Goal: Check status: Check status

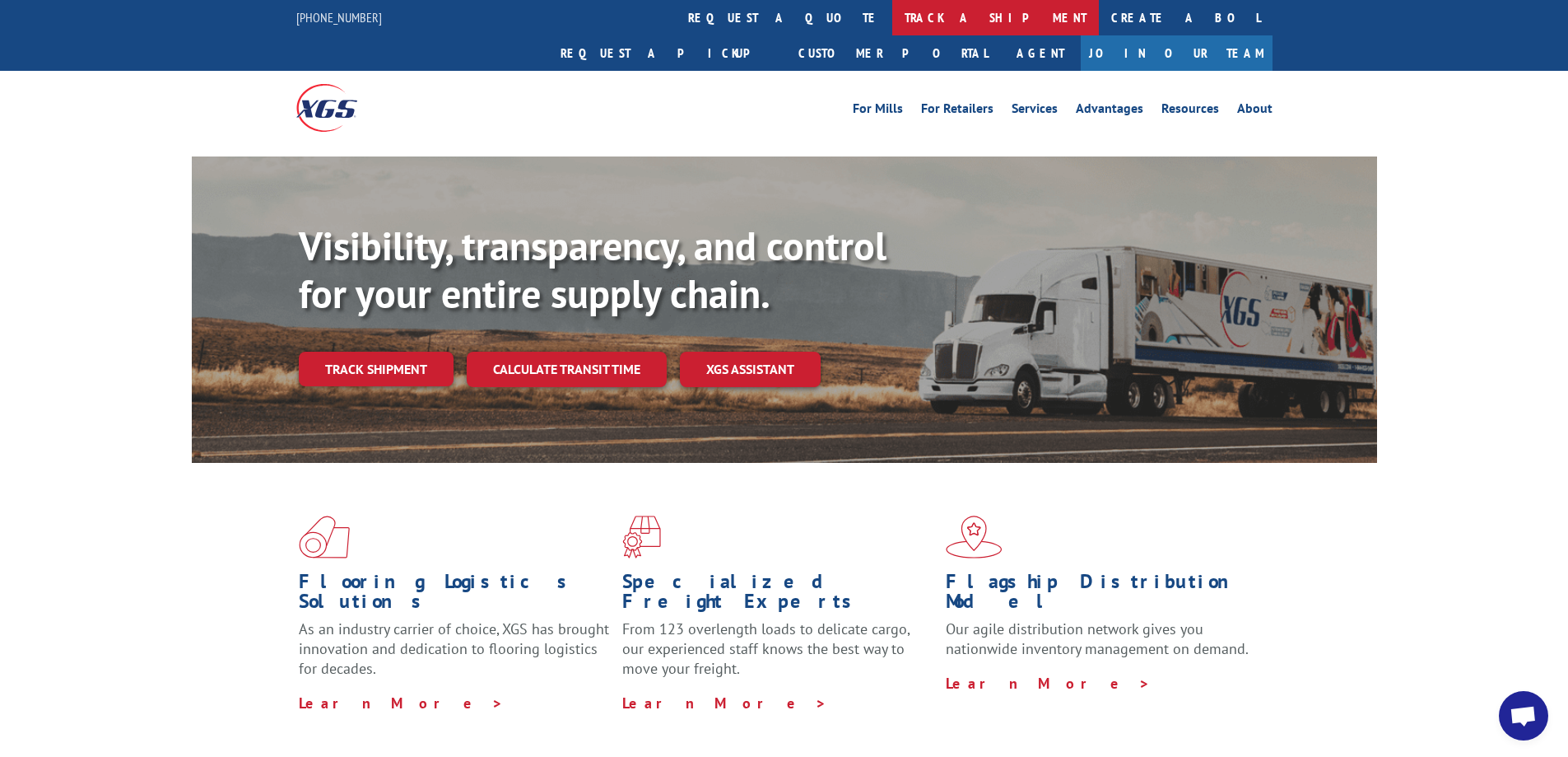
click at [892, 10] on link "track a shipment" at bounding box center [995, 17] width 206 height 36
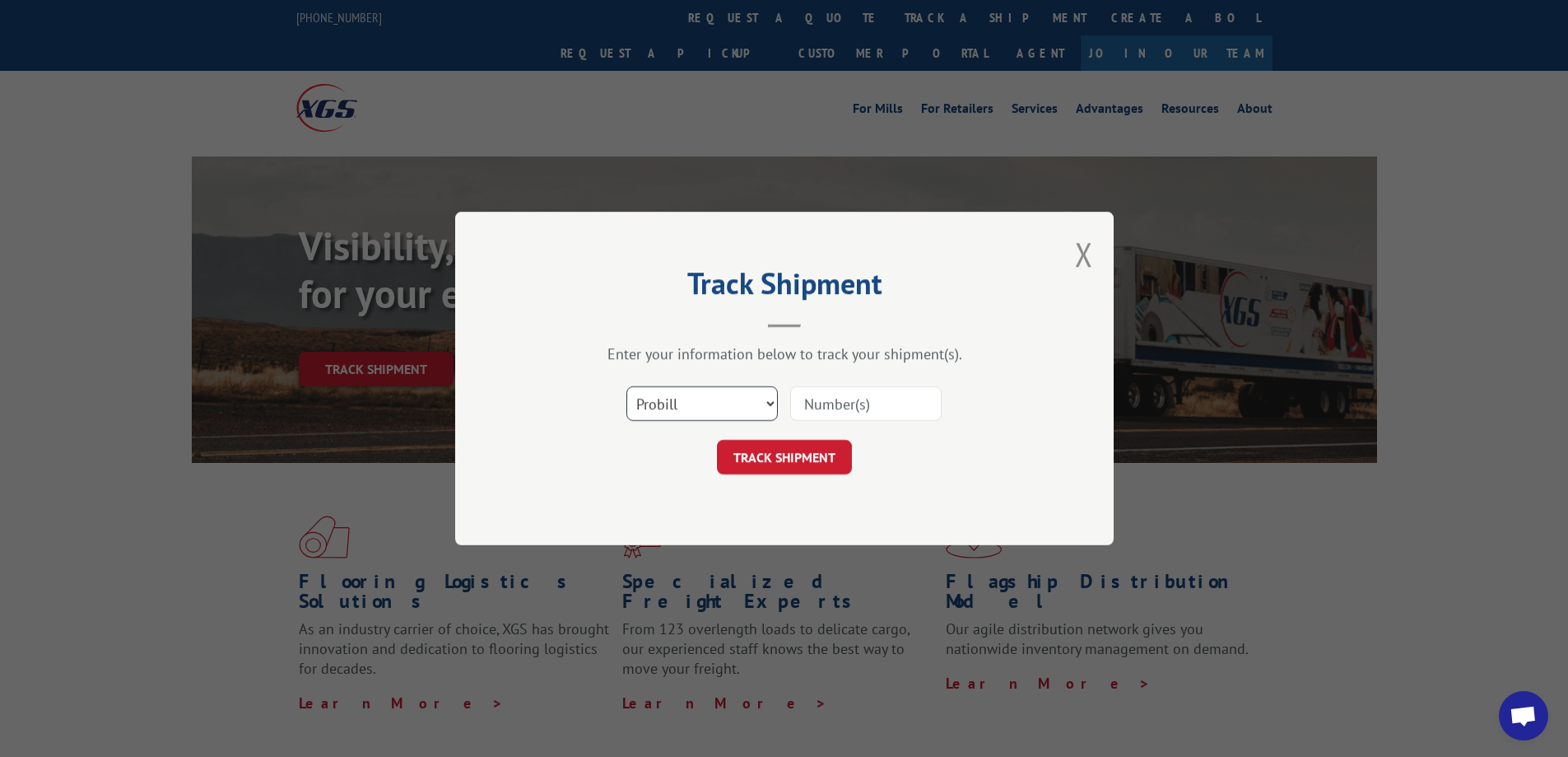
click at [737, 410] on select "Select category... Probill BOL PO" at bounding box center [703, 404] width 151 height 35
select select "bol"
click at [627, 387] on select "Select category... Probill BOL PO" at bounding box center [703, 404] width 151 height 35
click at [845, 408] on input at bounding box center [866, 404] width 151 height 35
type input "7021220"
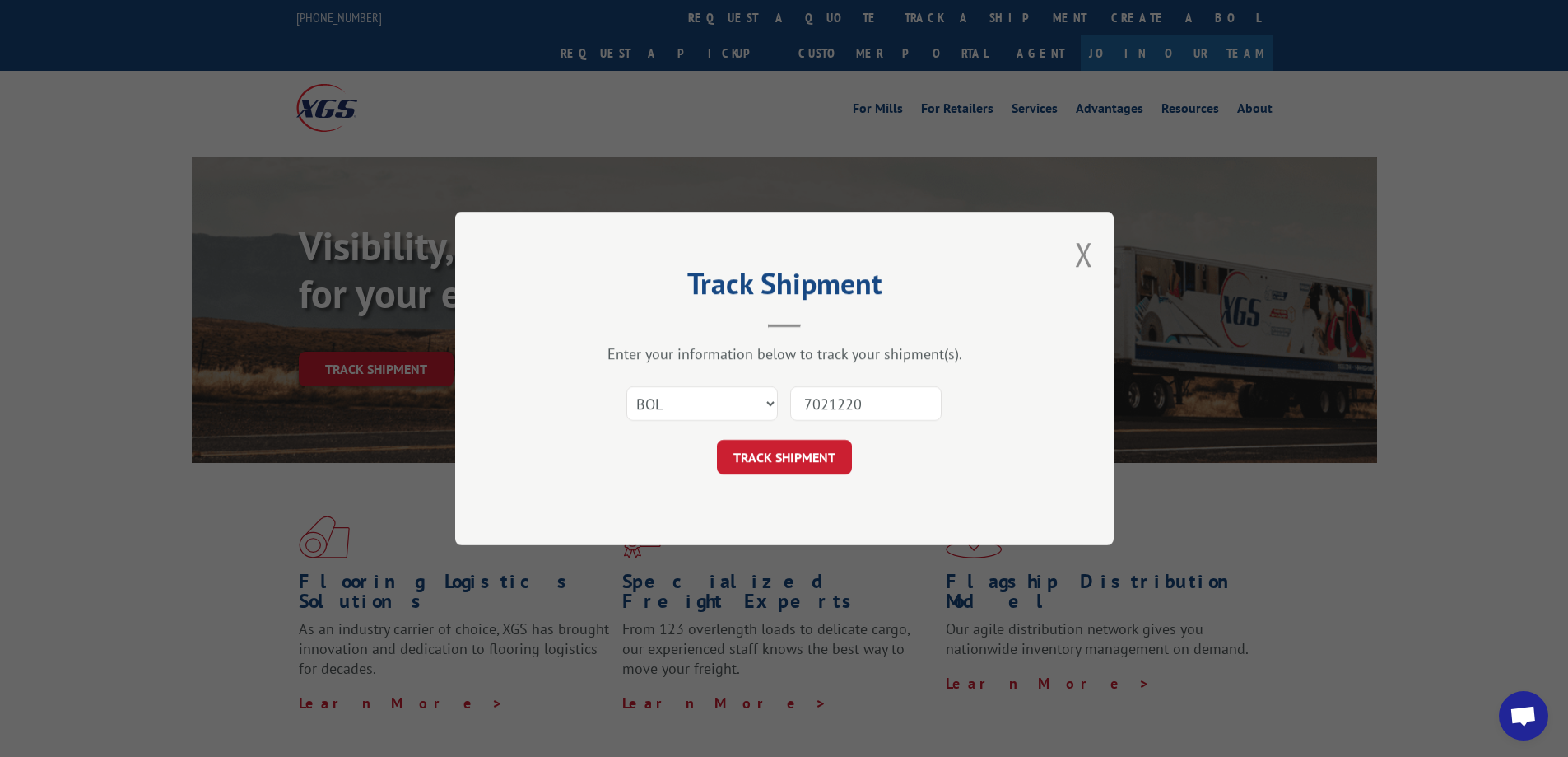
click at [735, 448] on button "TRACK SHIPMENT" at bounding box center [784, 457] width 135 height 35
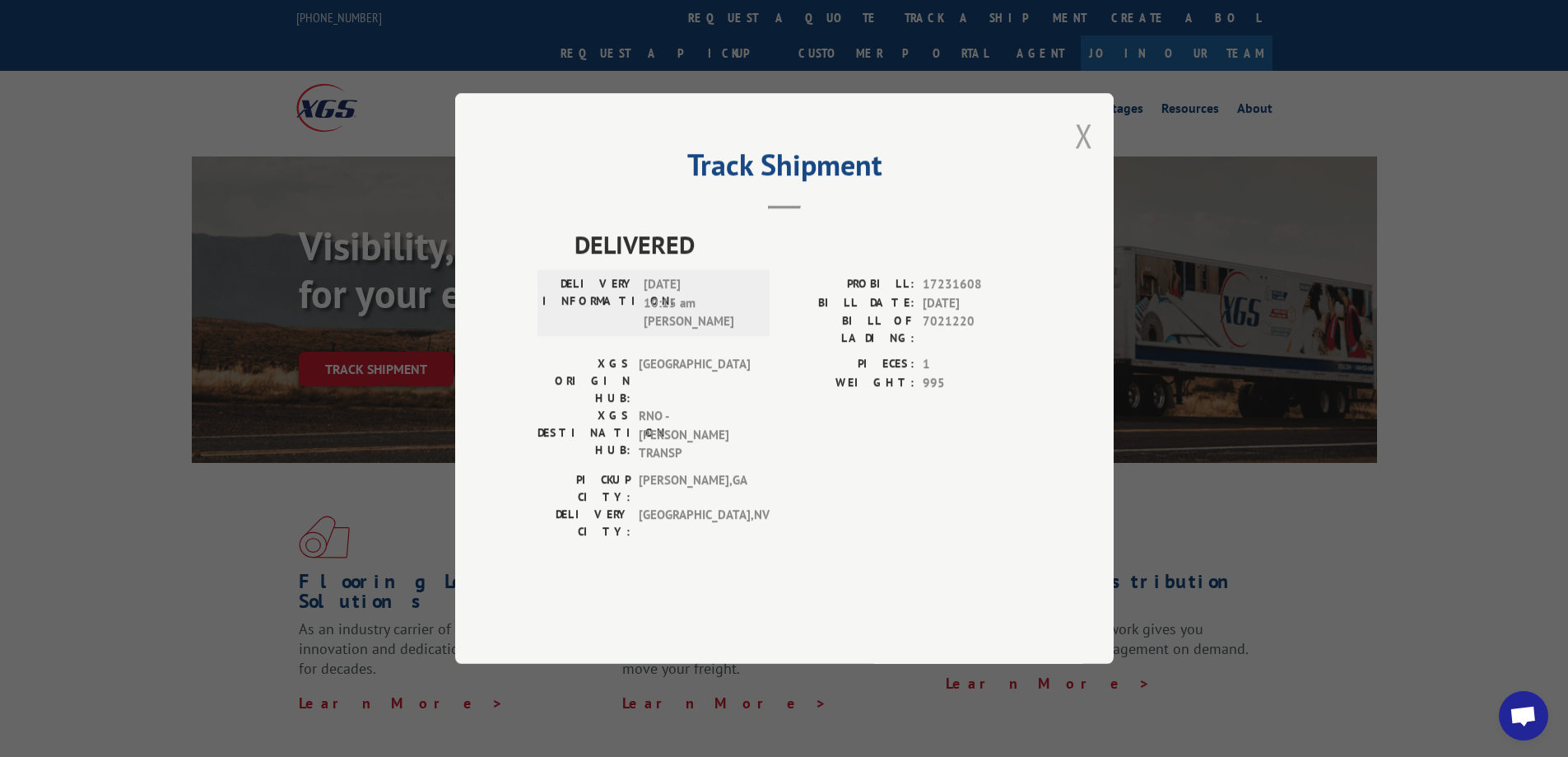
click at [1082, 158] on button "Close modal" at bounding box center [1084, 136] width 18 height 44
